Goal: Submit feedback/report problem

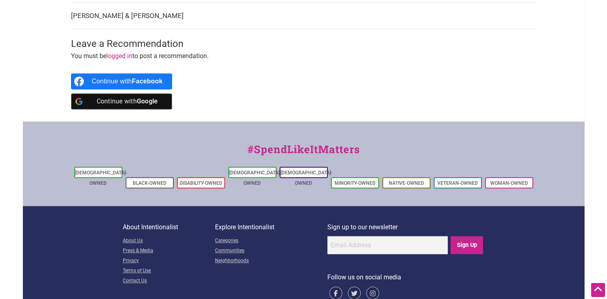
scroll to position [439, 0]
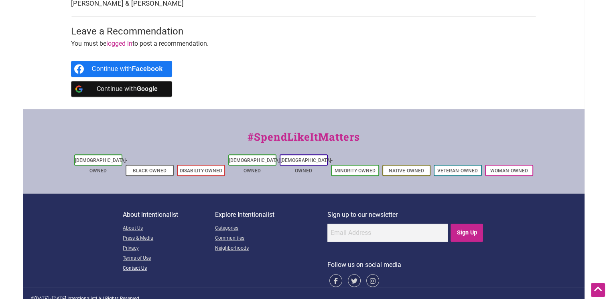
click at [144, 264] on link "Contact Us" at bounding box center [169, 269] width 92 height 10
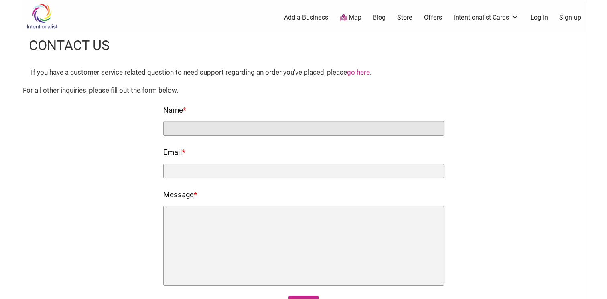
click at [277, 126] on input "Name *" at bounding box center [303, 128] width 281 height 15
type input "[PERSON_NAME]"
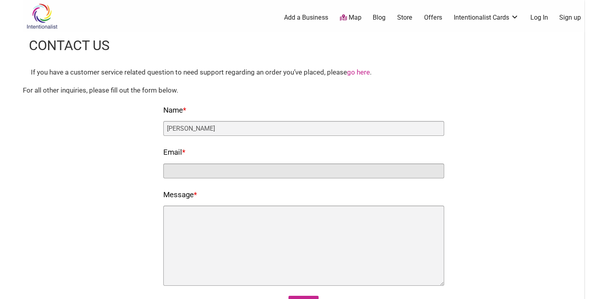
click at [263, 172] on input "Email *" at bounding box center [303, 171] width 281 height 15
type input "[PERSON_NAME][EMAIL_ADDRESS][DOMAIN_NAME]"
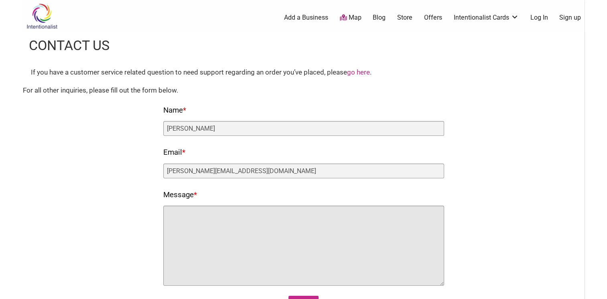
click at [237, 220] on textarea "Message *" at bounding box center [303, 246] width 281 height 80
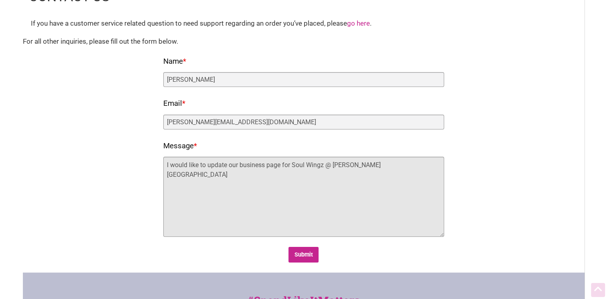
scroll to position [50, 0]
type textarea "I would like to update our business page for Soul Wingz @ [PERSON_NAME][GEOGRAP…"
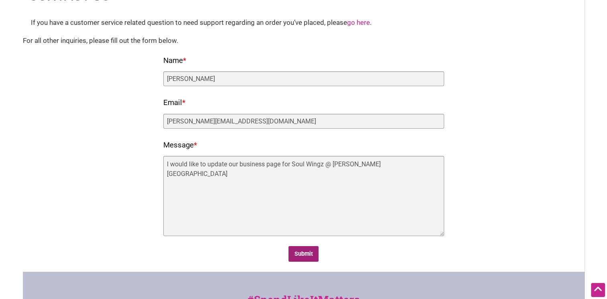
click at [309, 251] on input "Submit" at bounding box center [303, 254] width 30 height 16
